Goal: Task Accomplishment & Management: Manage account settings

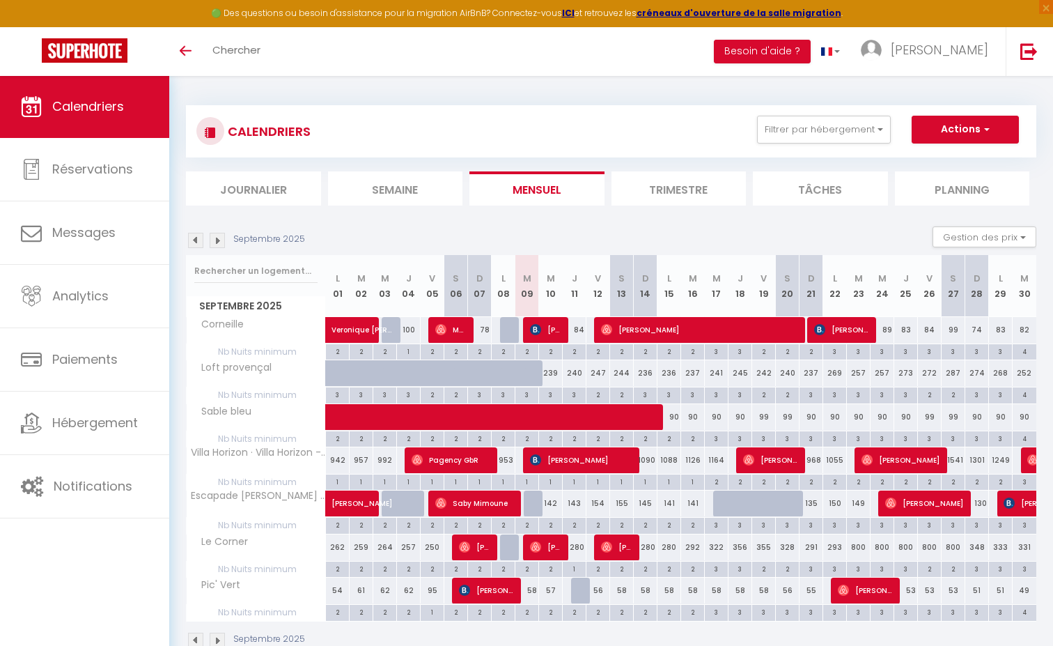
click at [536, 329] on img at bounding box center [535, 329] width 11 height 11
select select "OK"
select select "0"
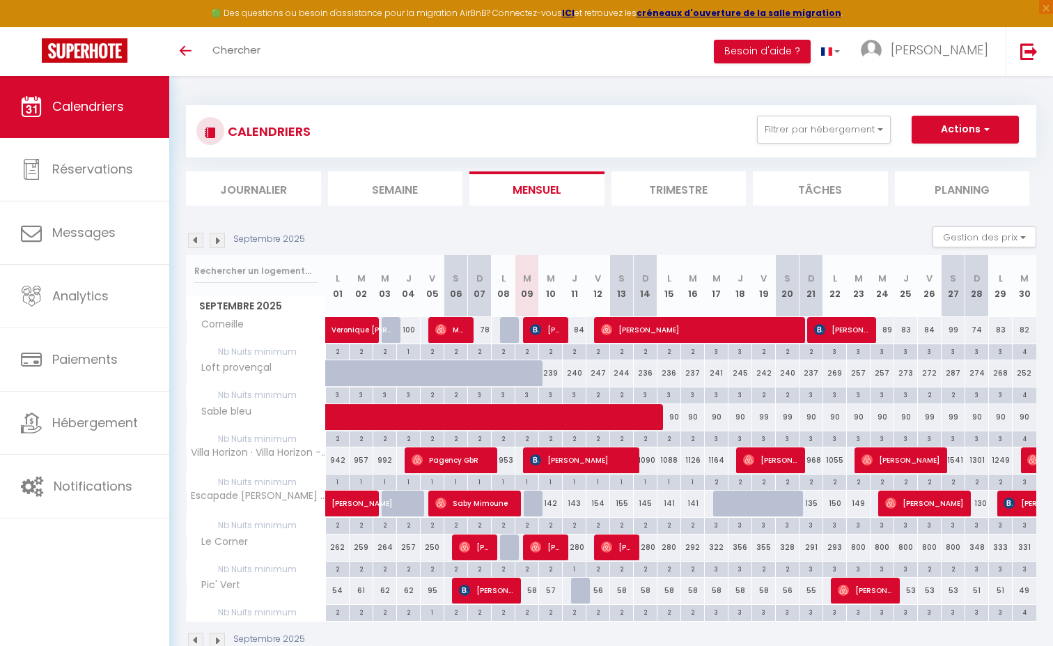
select select "1"
select select
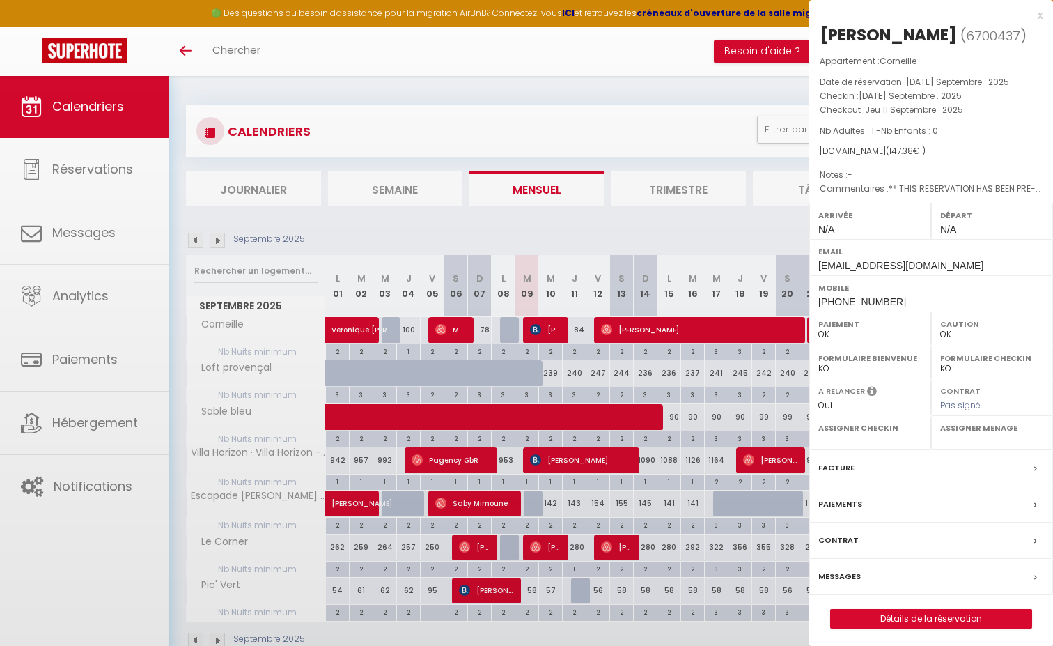
select select "18568"
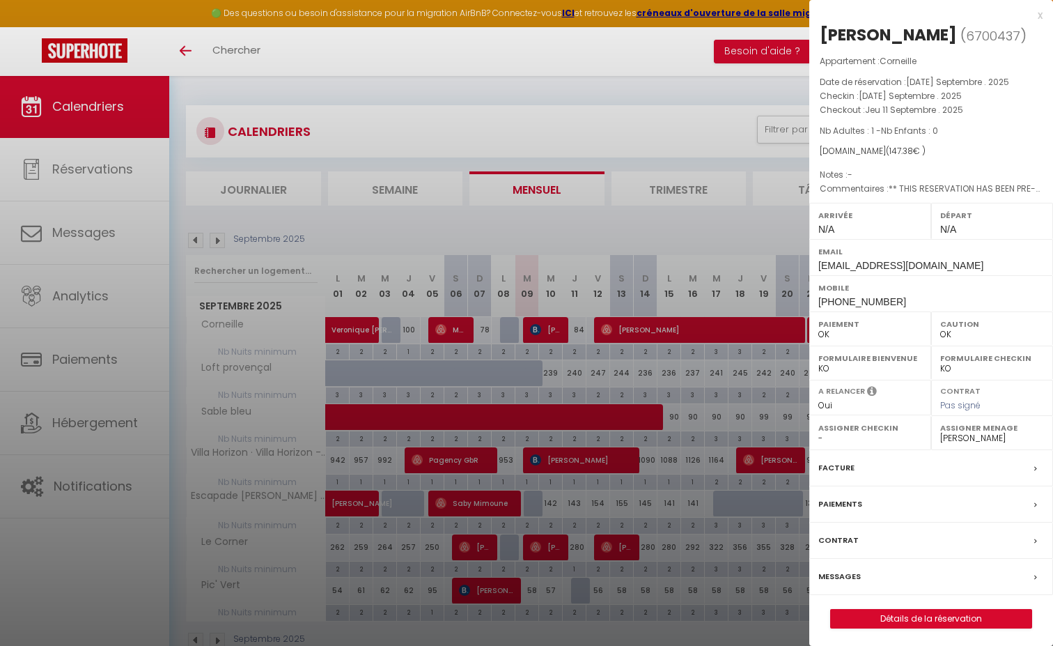
click at [849, 569] on label "Messages" at bounding box center [839, 576] width 42 height 15
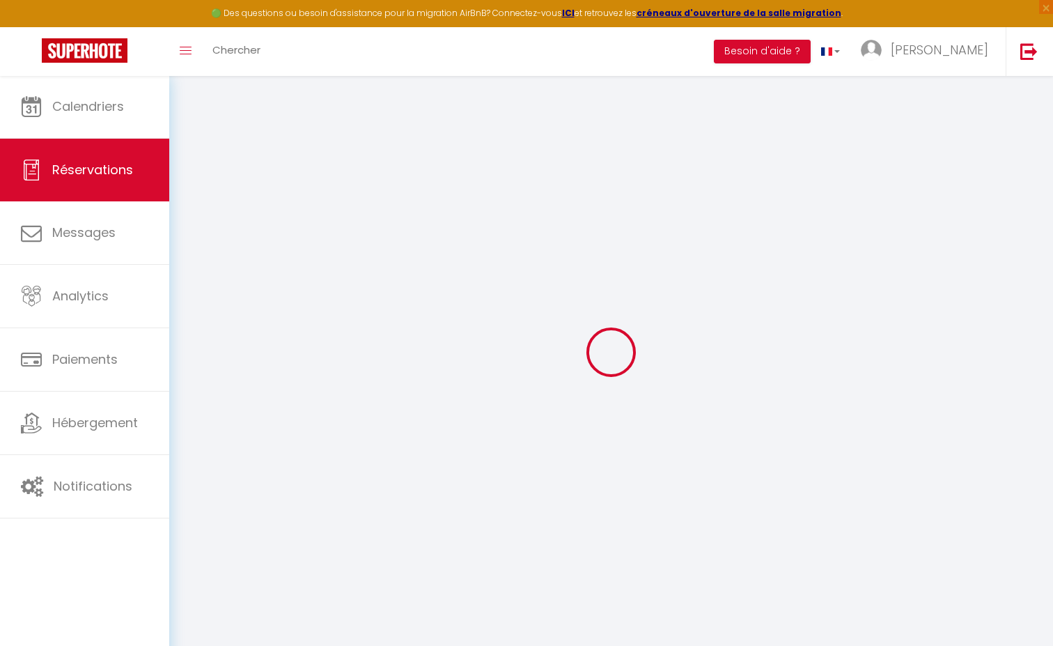
select select
checkbox input "false"
select index
select select
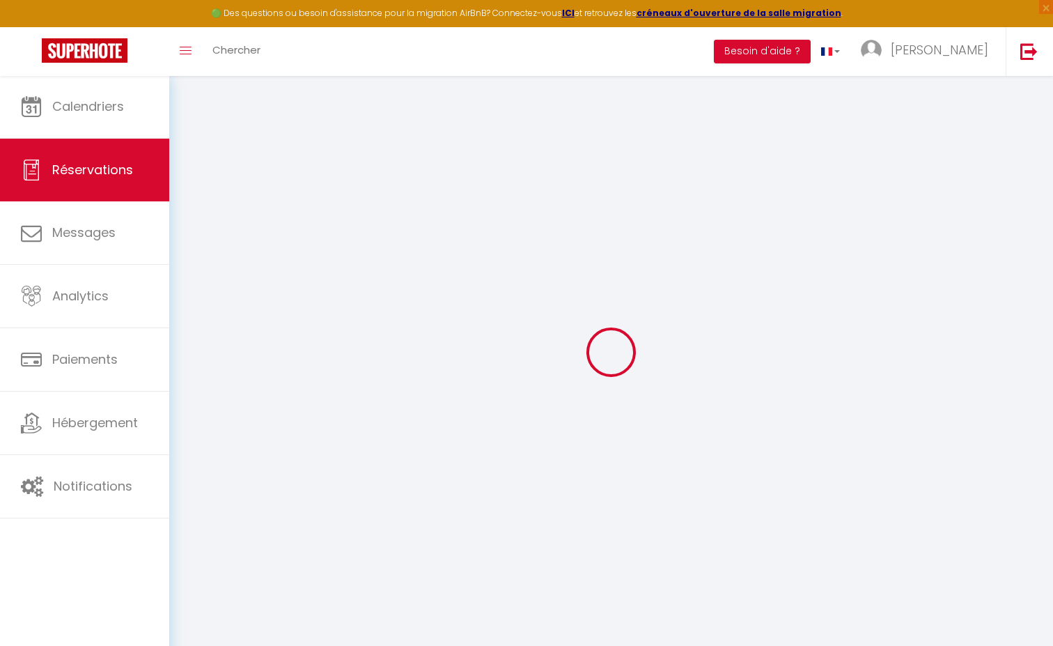
select select
checkbox input "false"
select index
type spéciales1 "** THIS RESERVATION HAS BEEN PRE-PAID ** BOOKING NOTE : Payment charge is EUR 1…"
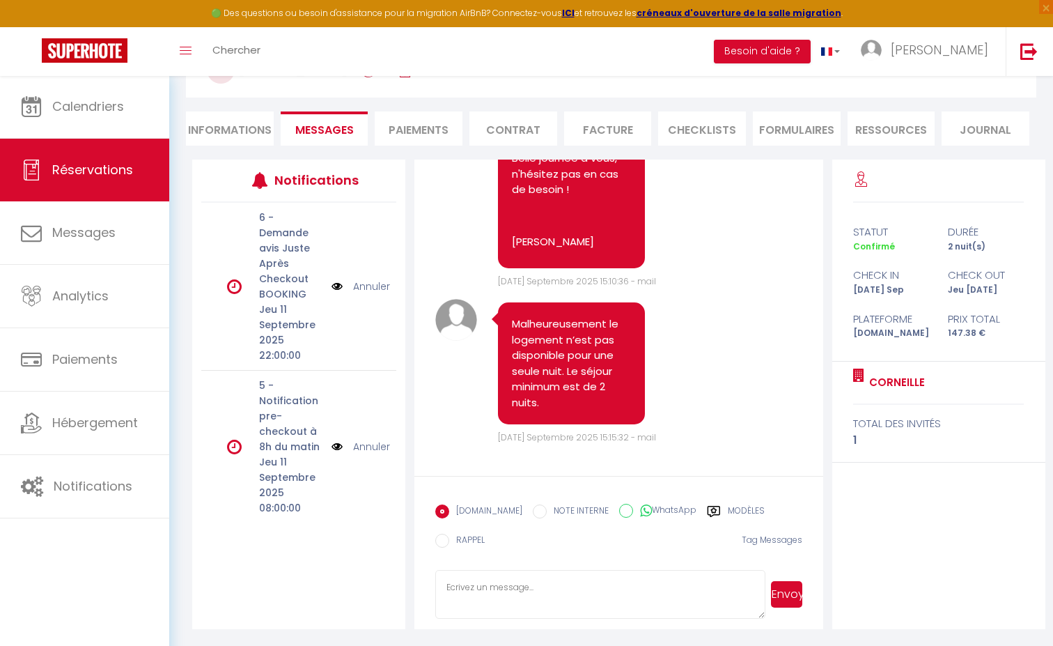
click at [220, 137] on li "Informations" at bounding box center [230, 128] width 88 height 34
select select
select index
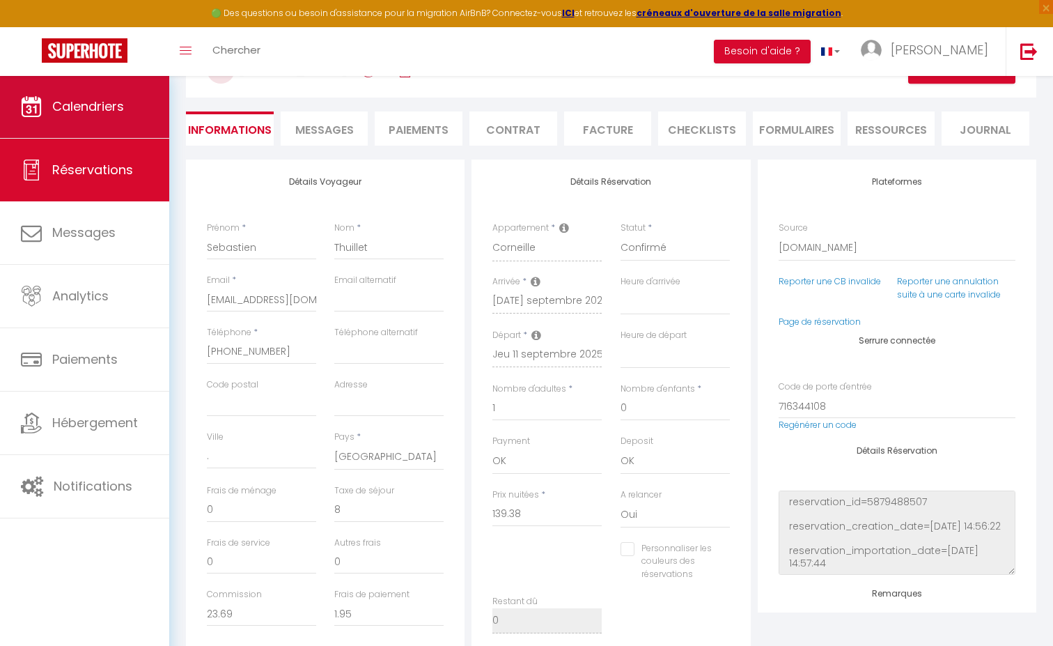
click at [117, 114] on span "Calendriers" at bounding box center [88, 106] width 72 height 17
